Goal: Navigation & Orientation: Find specific page/section

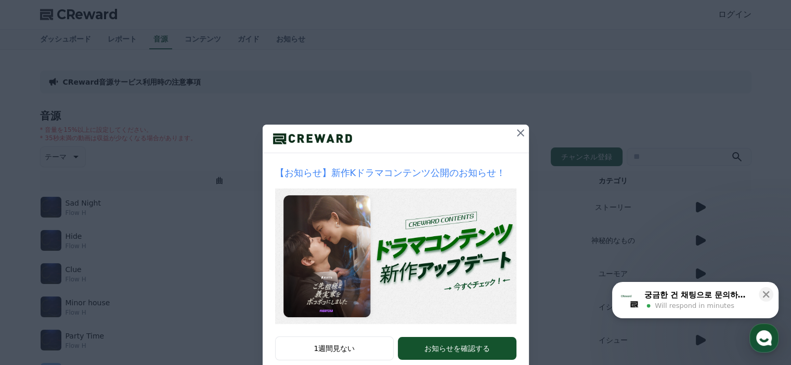
click at [514, 133] on icon at bounding box center [520, 133] width 12 height 12
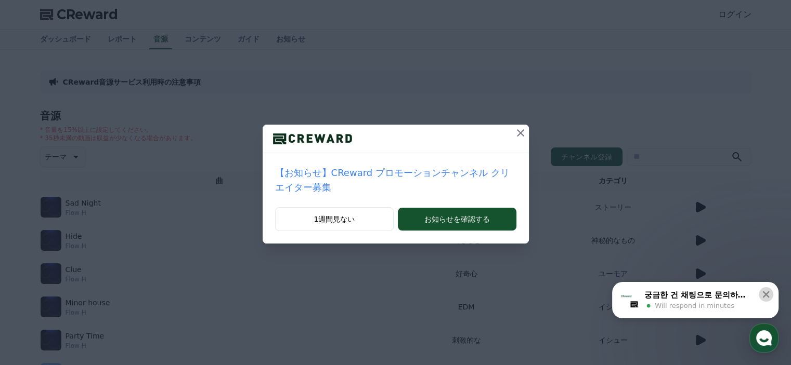
click at [769, 296] on icon at bounding box center [766, 295] width 10 height 10
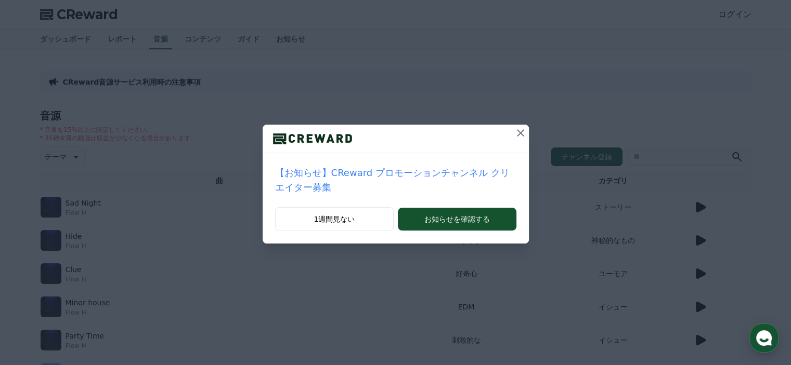
click at [514, 135] on icon at bounding box center [520, 133] width 12 height 12
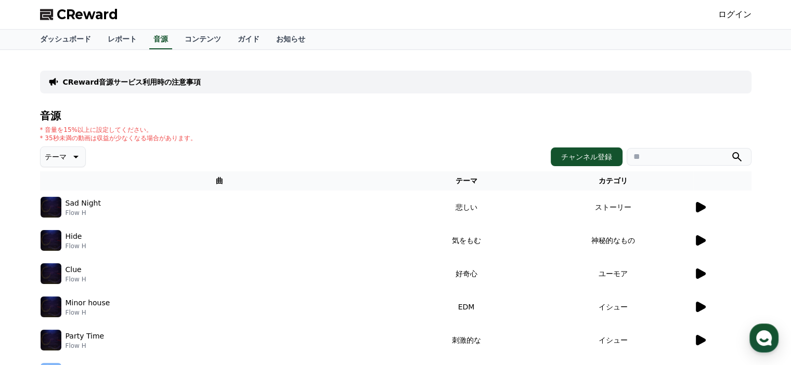
click at [697, 208] on icon at bounding box center [701, 207] width 10 height 10
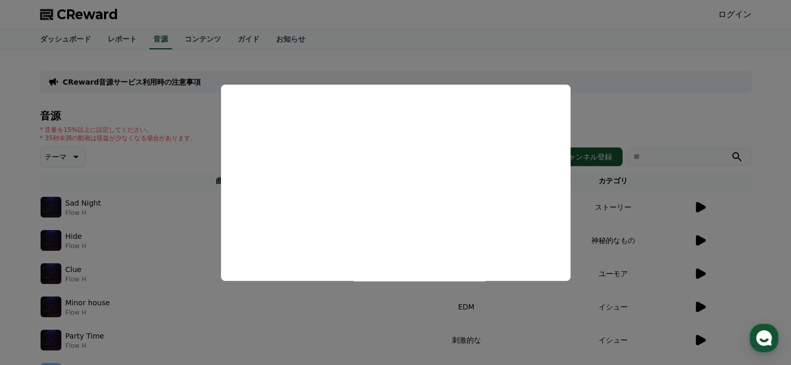
click at [532, 325] on button "close modal" at bounding box center [395, 182] width 791 height 365
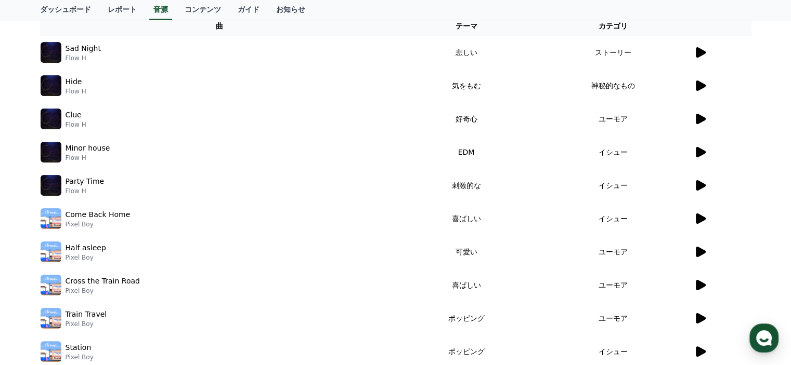
scroll to position [156, 0]
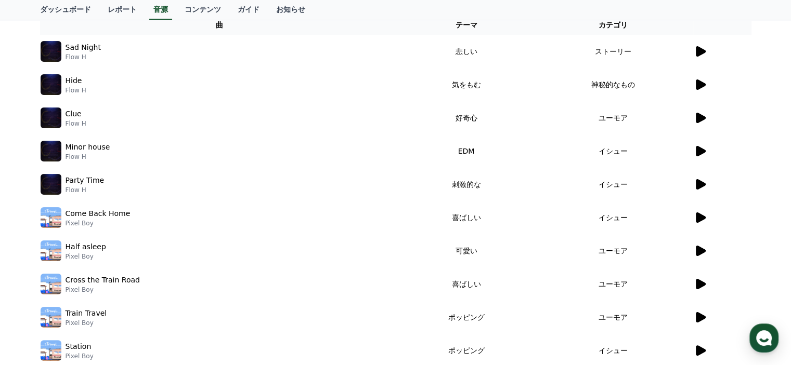
click at [703, 189] on icon at bounding box center [699, 184] width 12 height 12
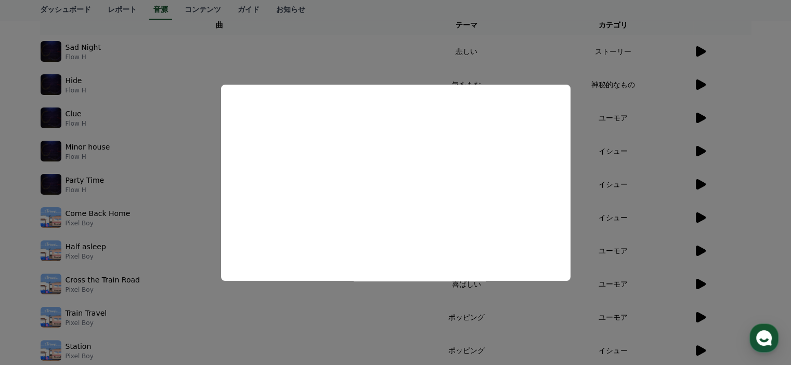
click at [359, 307] on button "close modal" at bounding box center [395, 182] width 791 height 365
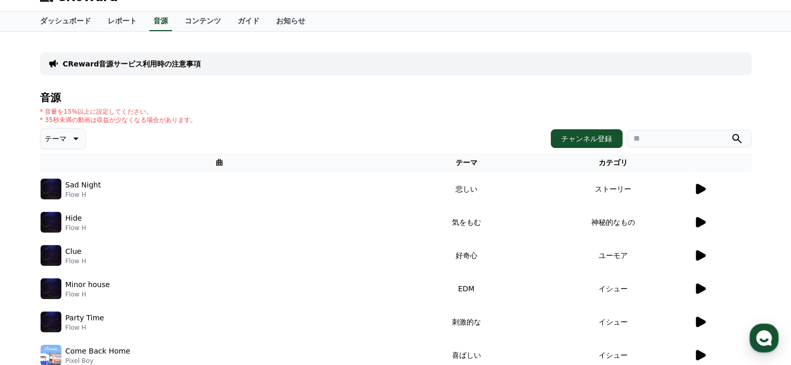
scroll to position [0, 0]
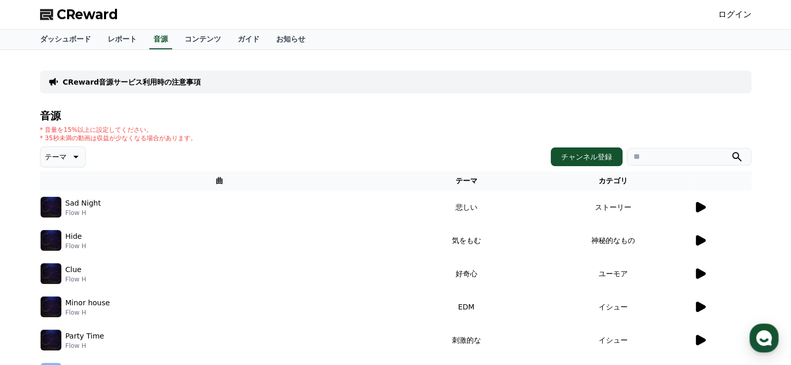
click at [108, 20] on span "CReward" at bounding box center [87, 14] width 61 height 17
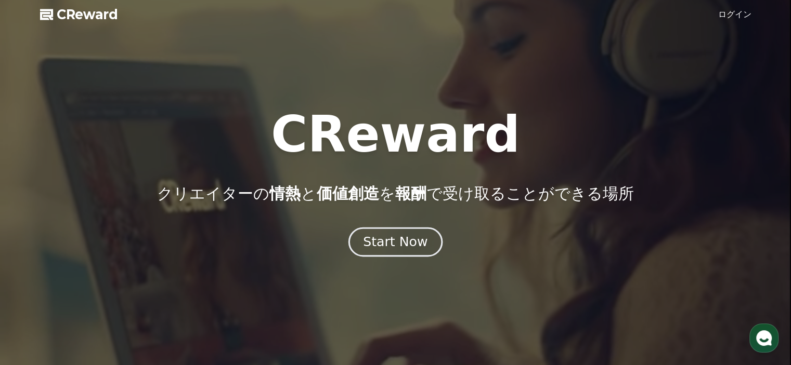
click at [377, 244] on div "Start Now" at bounding box center [395, 242] width 64 height 18
